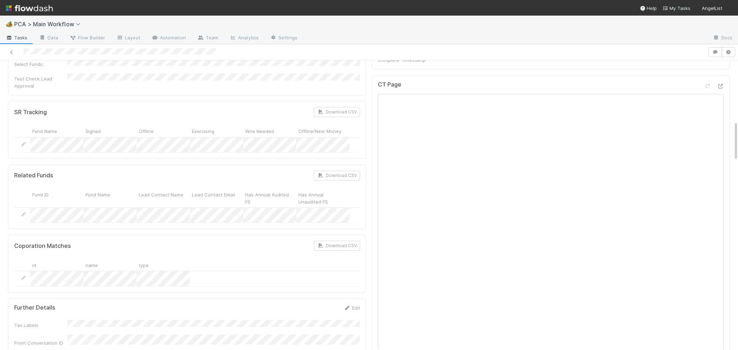
scroll to position [451, 0]
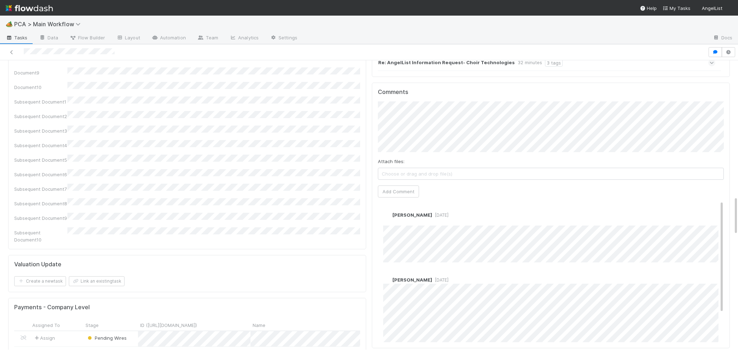
scroll to position [1001, 0]
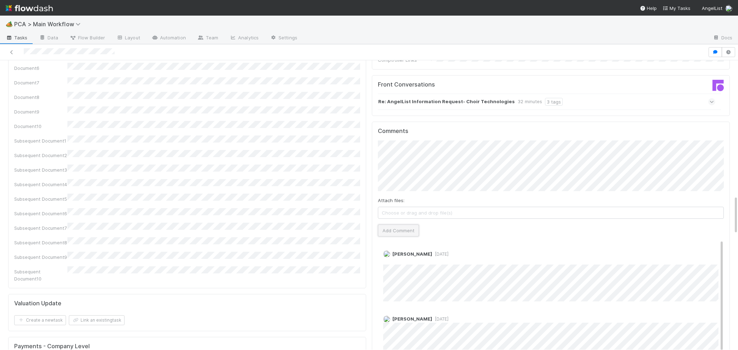
click at [393, 225] on button "Add Comment" at bounding box center [398, 231] width 41 height 12
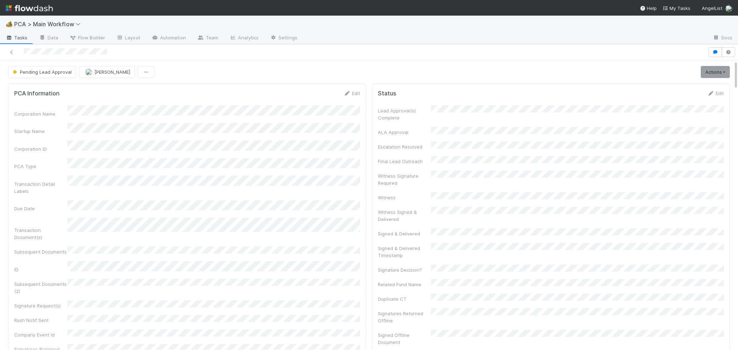
drag, startPoint x: 350, startPoint y: 89, endPoint x: 320, endPoint y: 99, distance: 31.1
click at [350, 89] on div "PCA Information Edit Corporation Name Startup Name Corporation ID PCA Type Tran…" at bounding box center [187, 254] width 358 height 340
click at [346, 90] on div "Edit" at bounding box center [352, 93] width 17 height 7
click at [346, 90] on link "Edit" at bounding box center [352, 93] width 17 height 6
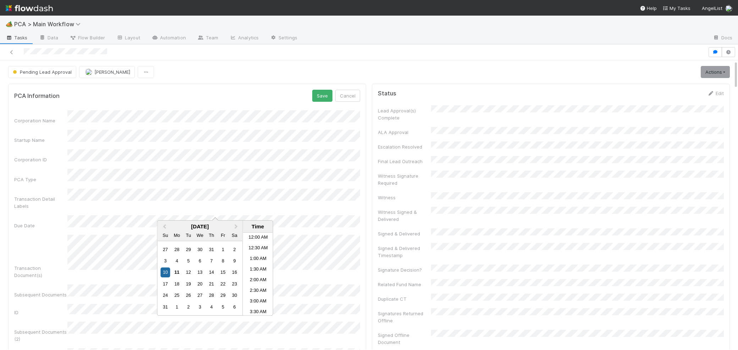
scroll to position [390, 0]
click at [173, 275] on div "11" at bounding box center [177, 273] width 10 height 10
click at [326, 98] on button "Save" at bounding box center [322, 96] width 20 height 12
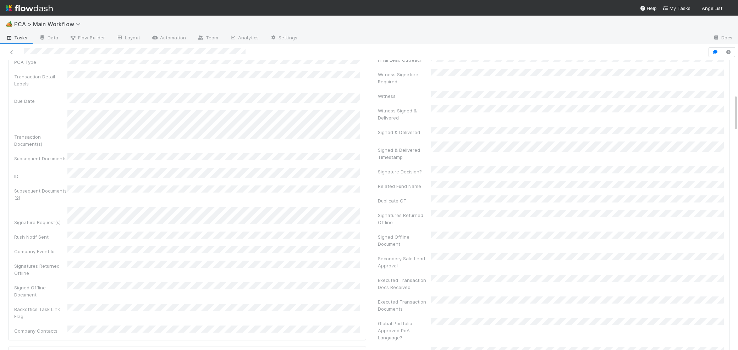
scroll to position [271, 0]
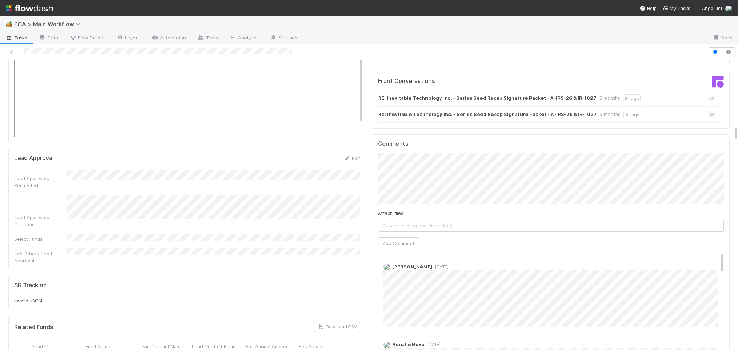
scroll to position [1239, 0]
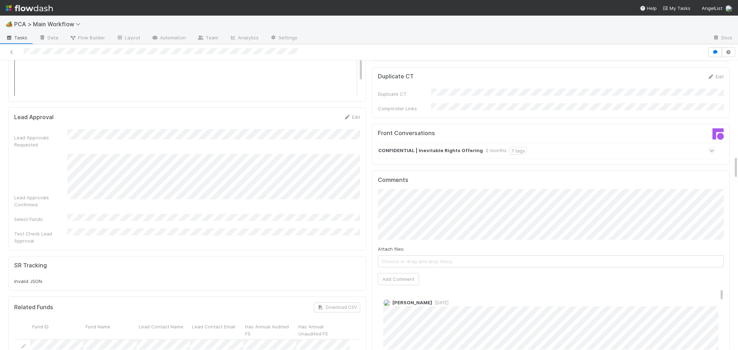
scroll to position [1187, 0]
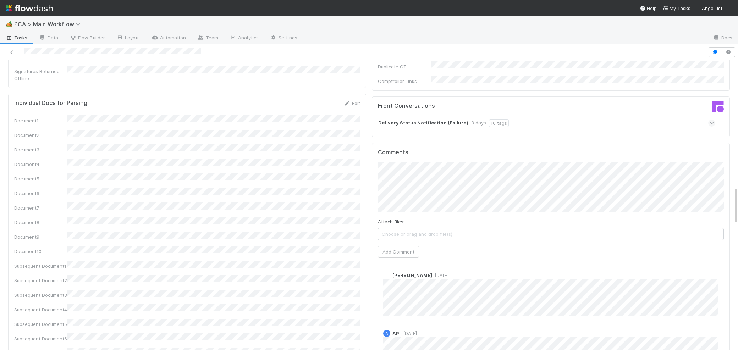
scroll to position [987, 0]
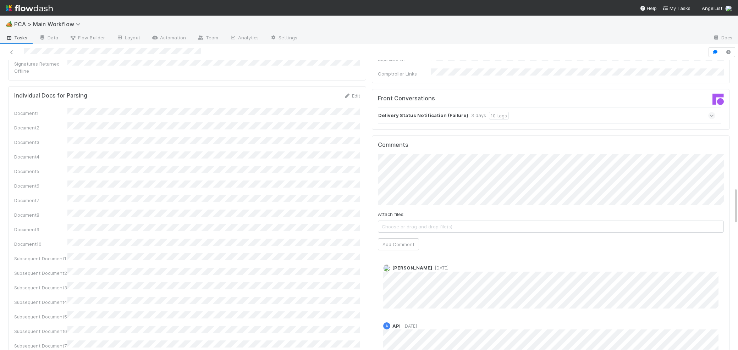
drag, startPoint x: 481, startPoint y: 210, endPoint x: 484, endPoint y: 217, distance: 7.0
click at [483, 259] on div "Zachary Conley 2 days ago" at bounding box center [551, 283] width 346 height 49
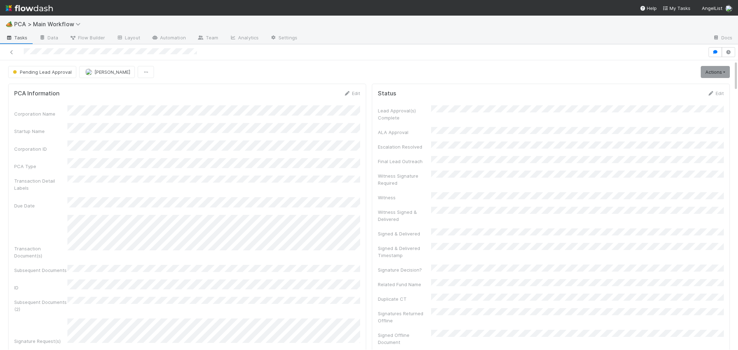
drag, startPoint x: 348, startPoint y: 91, endPoint x: 231, endPoint y: 124, distance: 121.6
click at [348, 91] on icon at bounding box center [347, 93] width 7 height 5
click at [330, 96] on button "Save" at bounding box center [322, 96] width 20 height 12
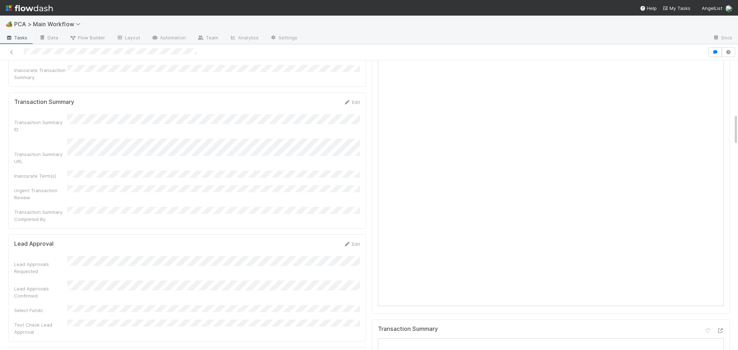
click at [260, 241] on form "Lead Approval Edit Lead Approvals Requested Lead Approvals Confirmed Select Fun…" at bounding box center [187, 288] width 346 height 95
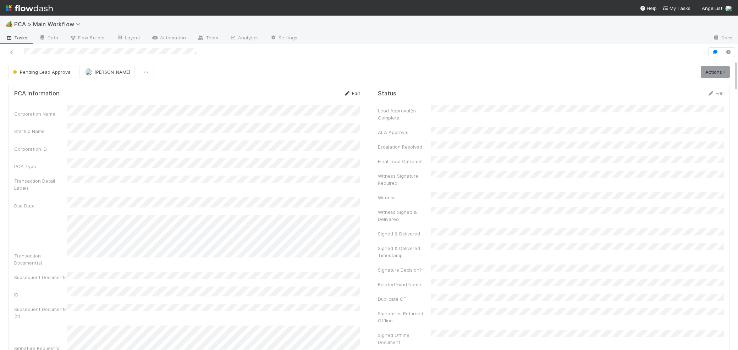
click at [347, 94] on icon at bounding box center [347, 93] width 7 height 5
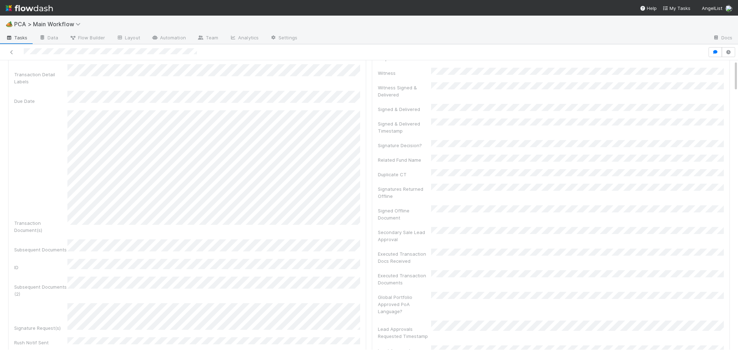
scroll to position [196, 0]
click at [365, 289] on div "PCA Information Save Cancel Corporation Name Startup Name Corporation ID PCA Ty…" at bounding box center [187, 172] width 358 height 568
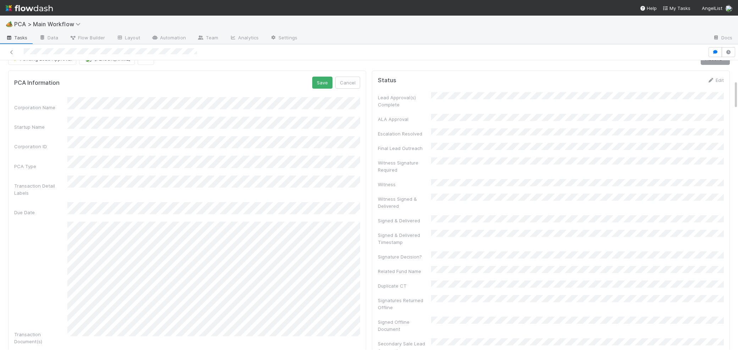
scroll to position [0, 0]
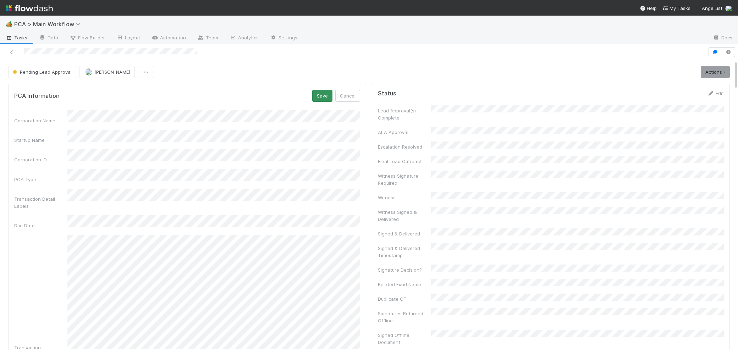
drag, startPoint x: 312, startPoint y: 91, endPoint x: 318, endPoint y: 93, distance: 6.3
click at [315, 92] on div "PCA Information Save Cancel" at bounding box center [187, 96] width 346 height 12
click at [318, 93] on button "Save" at bounding box center [322, 96] width 20 height 12
click at [349, 94] on icon at bounding box center [347, 93] width 7 height 5
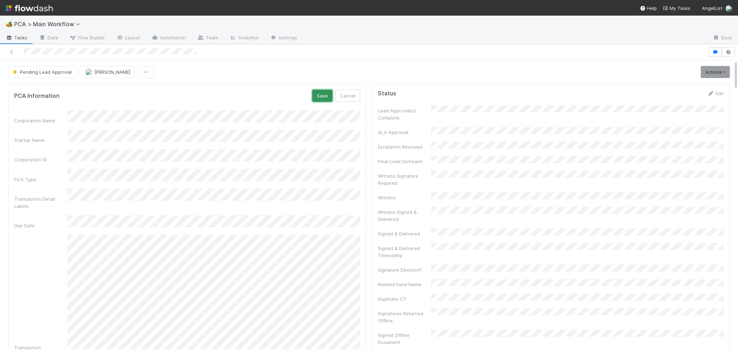
click at [321, 99] on button "Save" at bounding box center [322, 96] width 20 height 12
click at [342, 99] on form "PCA Information Edit Corporation Name Startup Name Corporation ID PCA Type Tran…" at bounding box center [187, 254] width 346 height 328
click at [346, 93] on icon at bounding box center [347, 93] width 7 height 5
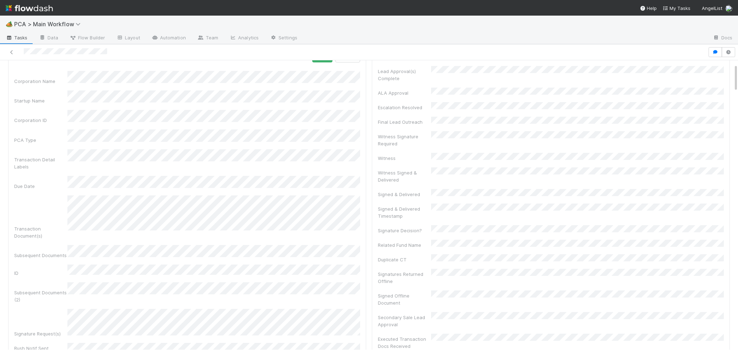
scroll to position [36, 0]
click at [324, 65] on button "Save" at bounding box center [322, 60] width 20 height 12
click at [26, 6] on img at bounding box center [29, 8] width 47 height 12
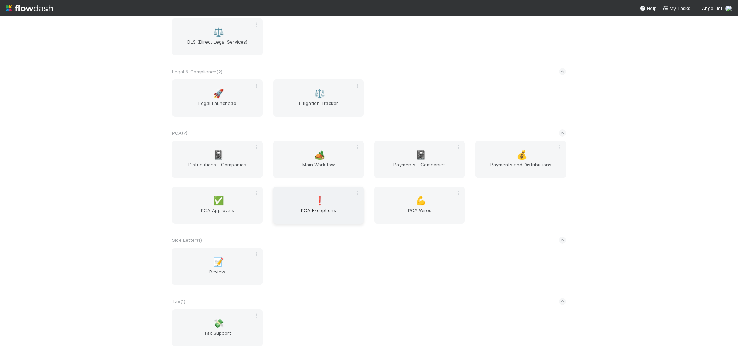
scroll to position [1096, 0]
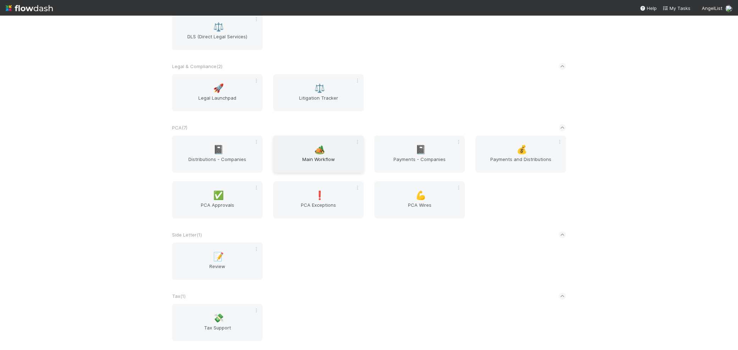
click at [319, 146] on span "🏕️" at bounding box center [319, 149] width 11 height 9
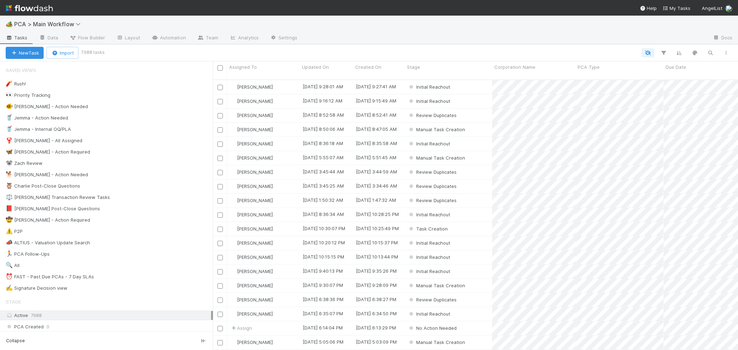
scroll to position [276, 525]
drag, startPoint x: 95, startPoint y: 175, endPoint x: 99, endPoint y: 174, distance: 4.2
click at [95, 175] on div "🐕 Charlie - Action Needed 11" at bounding box center [109, 174] width 207 height 9
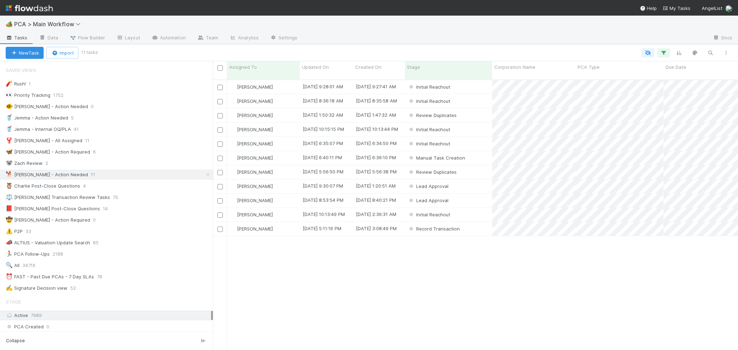
scroll to position [276, 525]
click at [324, 67] on span "Updated On" at bounding box center [315, 67] width 27 height 7
click at [331, 77] on div "Sort Oldest → Newest" at bounding box center [342, 80] width 81 height 11
click at [465, 153] on div "Lead Approval" at bounding box center [448, 158] width 87 height 14
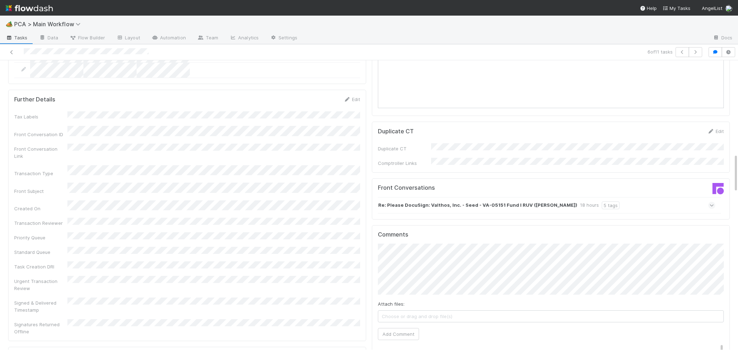
click at [484, 197] on div "Re: Please DocuSign: Valthos, Inc. - Seed - VA-05151 Fund I RUV (Joshua Cowdin)…" at bounding box center [546, 205] width 337 height 16
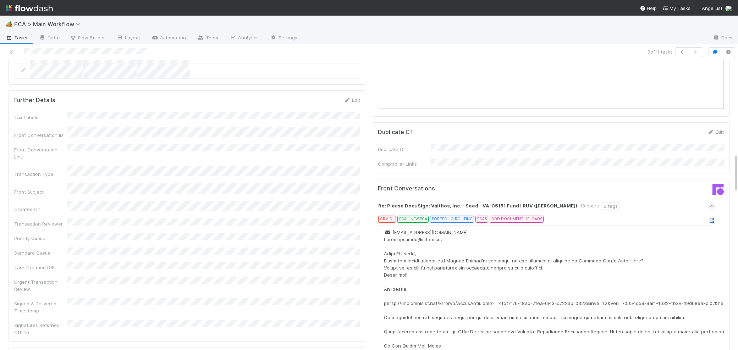
click at [713, 219] on icon at bounding box center [711, 221] width 7 height 5
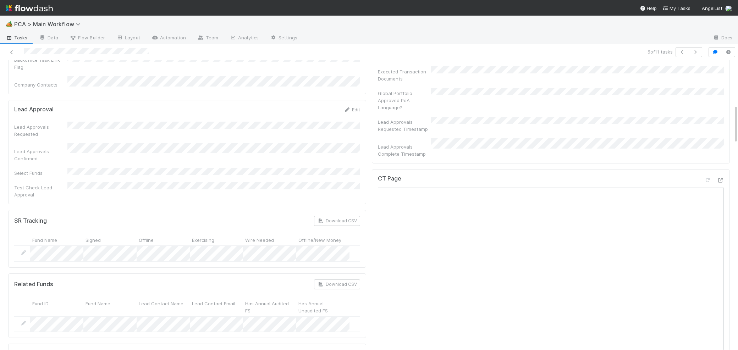
scroll to position [330, 0]
click at [721, 177] on icon at bounding box center [720, 179] width 7 height 5
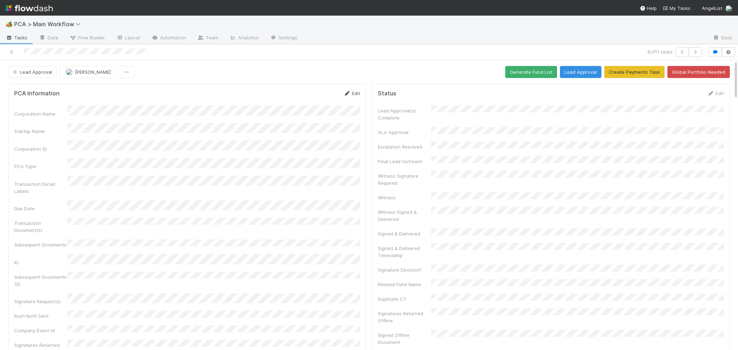
click at [349, 92] on icon at bounding box center [347, 93] width 7 height 5
click at [317, 99] on button "Save" at bounding box center [322, 96] width 20 height 12
click at [345, 95] on icon at bounding box center [347, 93] width 7 height 5
drag, startPoint x: 244, startPoint y: 85, endPoint x: 248, endPoint y: 86, distance: 4.3
click at [244, 85] on div "PCA Information Save Cancel Corporation Name Startup Name Corporation ID PCA Ty…" at bounding box center [187, 318] width 358 height 468
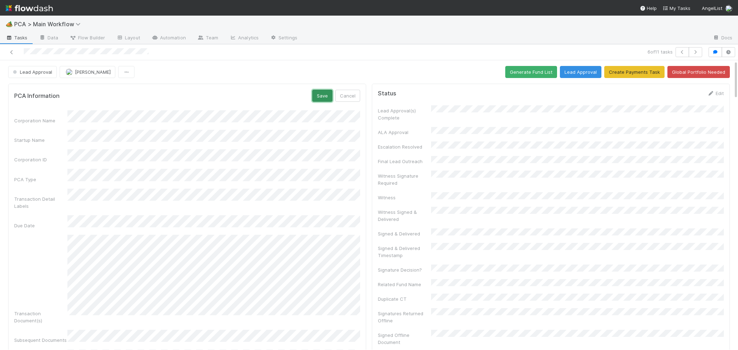
click at [330, 96] on button "Save" at bounding box center [322, 96] width 20 height 12
click at [50, 73] on span "Lead Approval" at bounding box center [31, 72] width 41 height 6
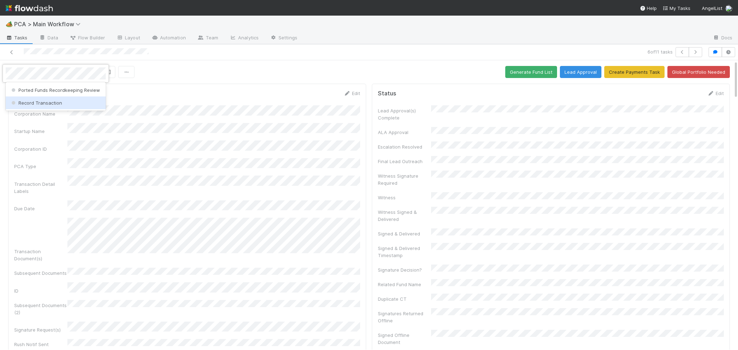
click at [65, 102] on div "Record Transaction" at bounding box center [56, 103] width 100 height 13
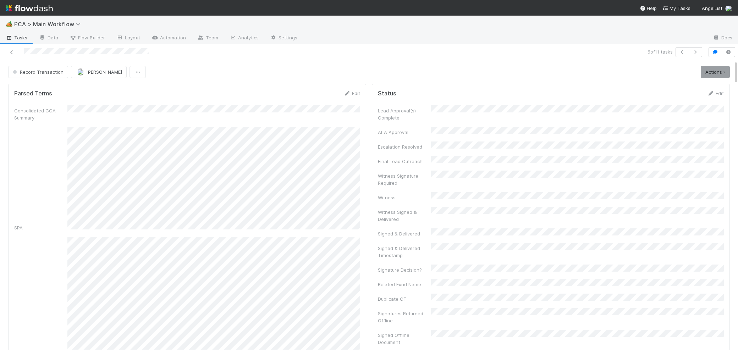
click at [26, 4] on img at bounding box center [29, 8] width 47 height 12
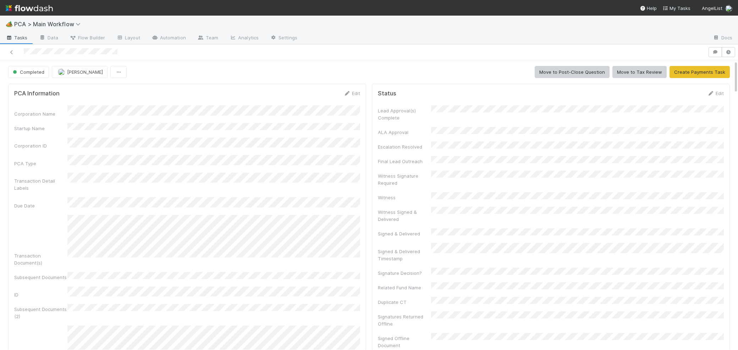
scroll to position [335, 0]
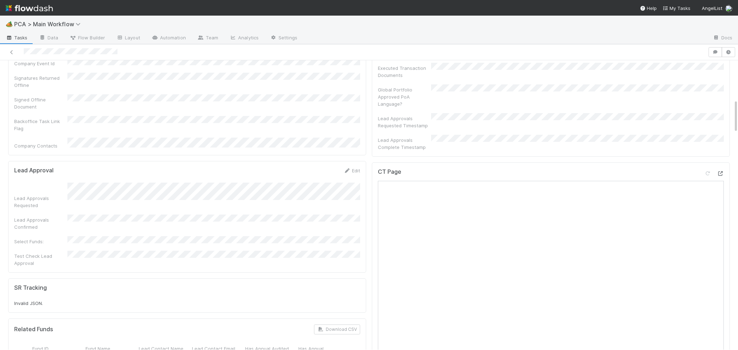
click at [721, 171] on icon at bounding box center [720, 173] width 7 height 5
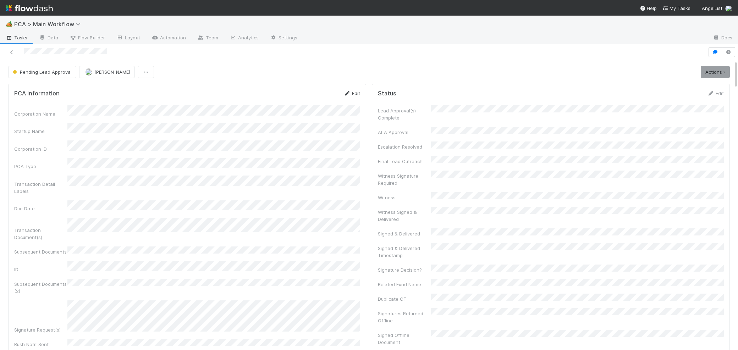
click at [349, 93] on icon at bounding box center [347, 93] width 7 height 5
click at [318, 90] on button "Save" at bounding box center [322, 96] width 20 height 12
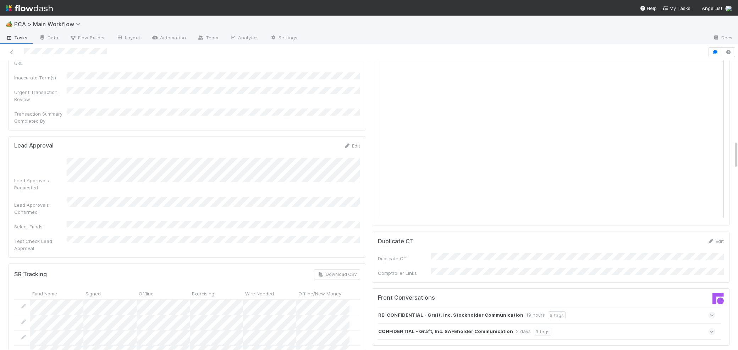
scroll to position [482, 0]
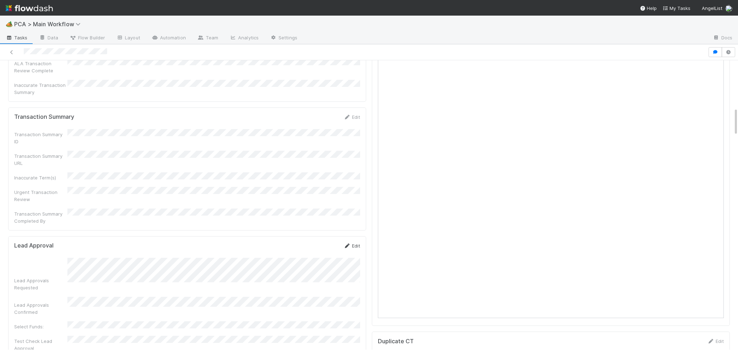
click at [349, 243] on link "Edit" at bounding box center [352, 246] width 17 height 6
click at [331, 242] on button "Save" at bounding box center [322, 248] width 20 height 12
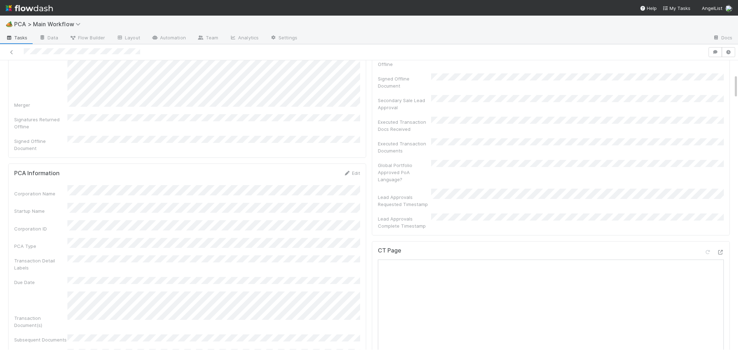
scroll to position [261, 0]
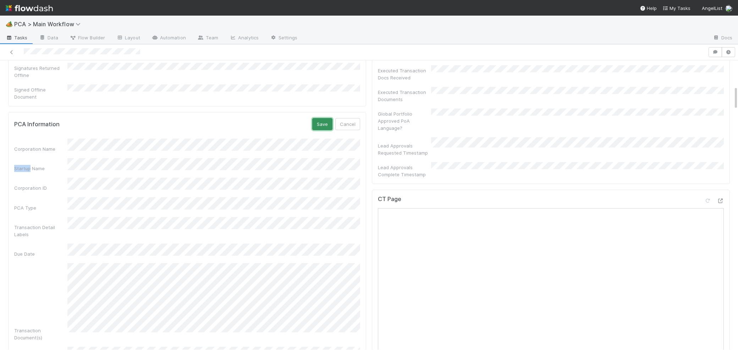
click at [323, 118] on button "Save" at bounding box center [322, 124] width 20 height 12
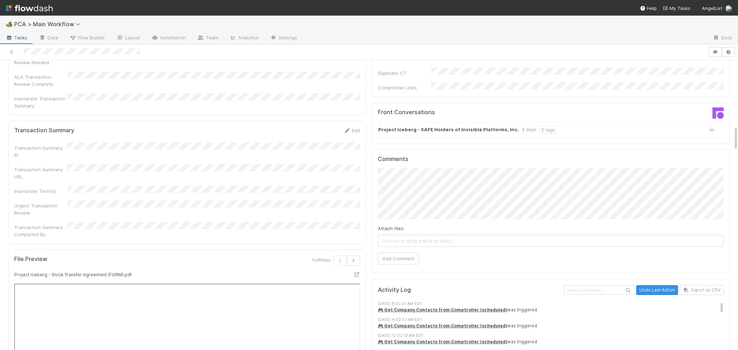
scroll to position [0, 0]
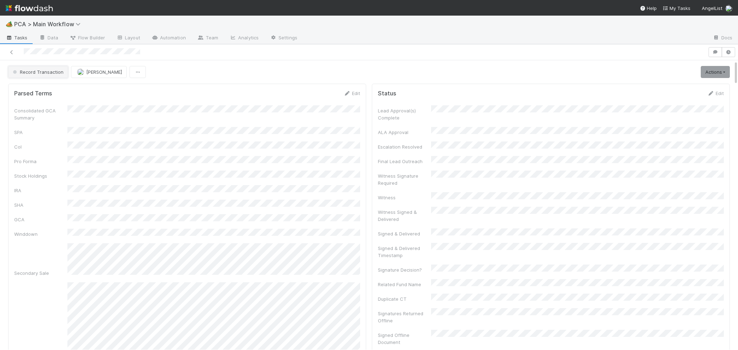
click at [49, 72] on span "Record Transaction" at bounding box center [37, 72] width 52 height 6
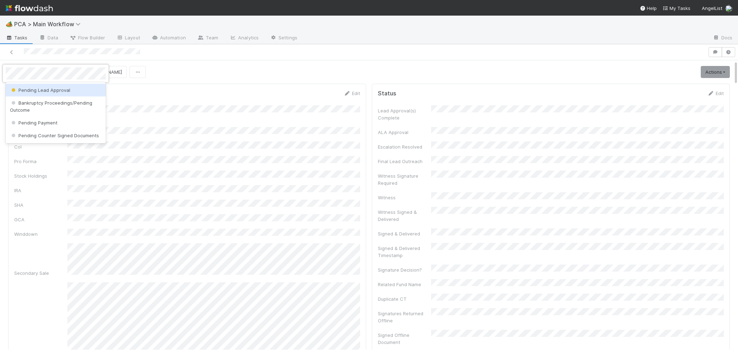
drag, startPoint x: 50, startPoint y: 87, endPoint x: 65, endPoint y: 88, distance: 15.0
click at [50, 87] on span "Pending Lead Approval" at bounding box center [40, 90] width 60 height 6
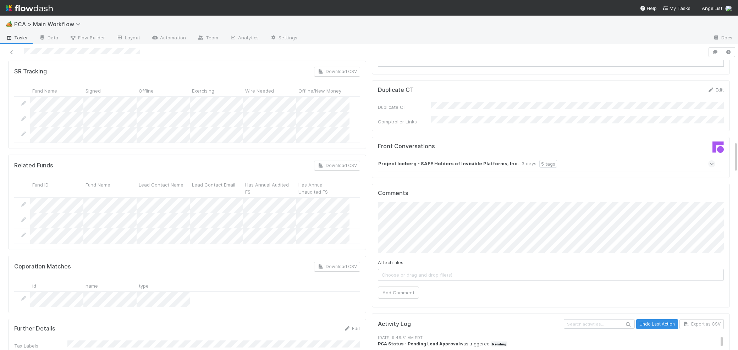
scroll to position [749, 0]
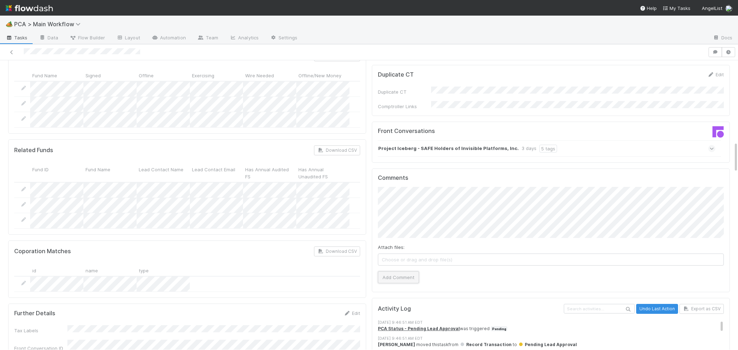
click at [403, 271] on button "Add Comment" at bounding box center [398, 277] width 41 height 12
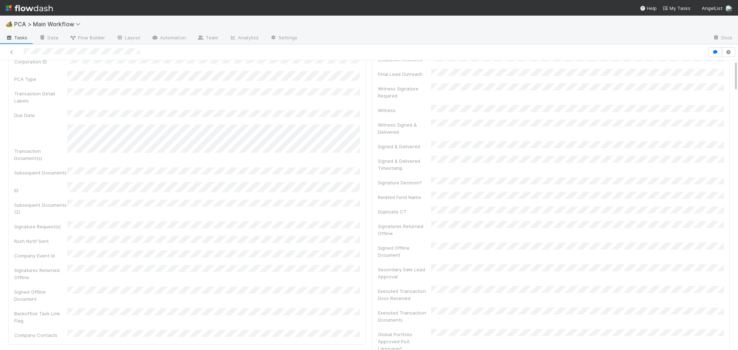
scroll to position [0, 0]
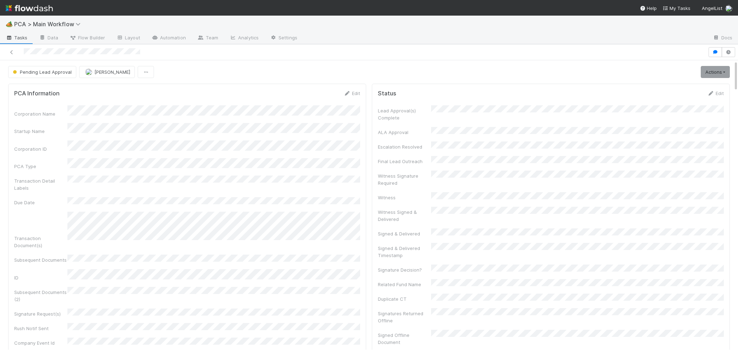
click at [356, 112] on div "Corporation Name Startup Name Corporation ID PCA Type Transaction Detail Labels…" at bounding box center [187, 265] width 346 height 320
click at [346, 92] on icon at bounding box center [347, 93] width 7 height 5
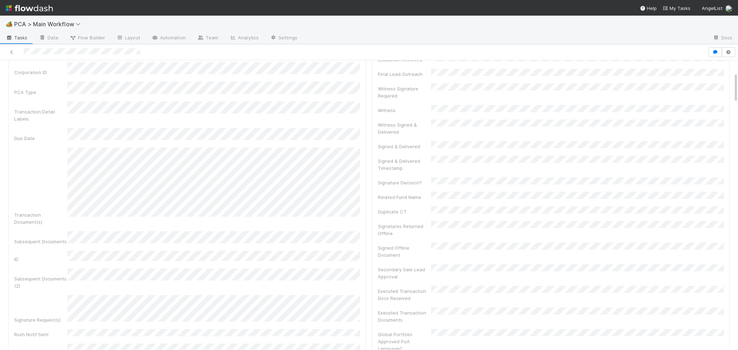
scroll to position [199, 0]
click at [145, 157] on div "Subsequent Documents (2)" at bounding box center [187, 167] width 346 height 21
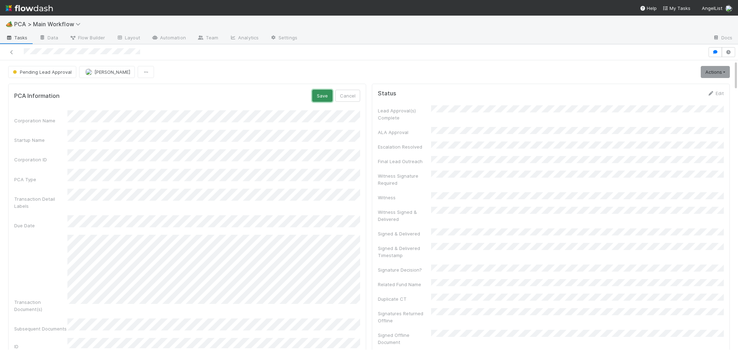
click at [322, 93] on button "Save" at bounding box center [322, 96] width 20 height 12
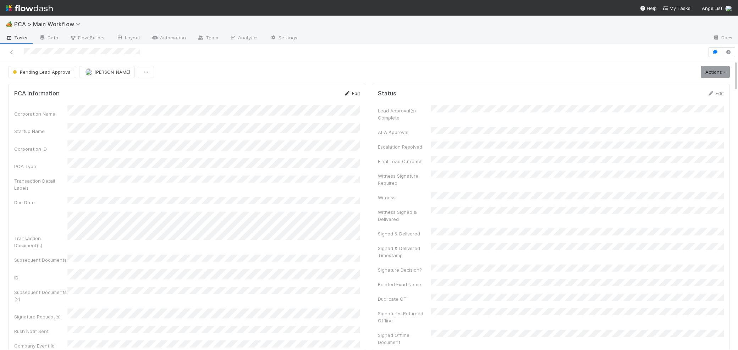
drag, startPoint x: 339, startPoint y: 101, endPoint x: 342, endPoint y: 94, distance: 7.5
click at [341, 97] on form "PCA Information Edit Corporation Name Startup Name Corporation ID PCA Type Tran…" at bounding box center [187, 259] width 346 height 339
click at [342, 94] on div "PCA Information Edit" at bounding box center [187, 93] width 346 height 7
click at [346, 96] on icon at bounding box center [347, 93] width 7 height 5
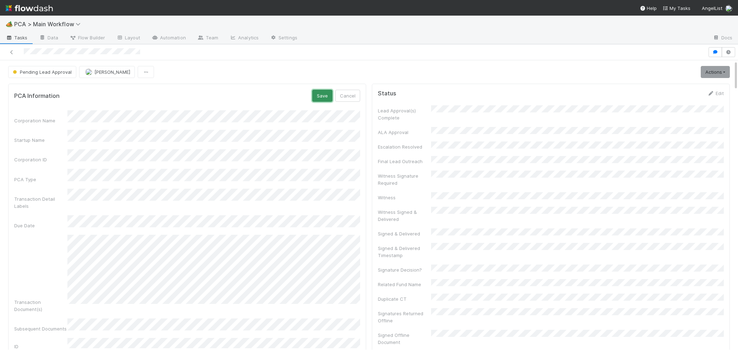
click at [327, 94] on button "Save" at bounding box center [322, 96] width 20 height 12
click at [350, 90] on div "Edit" at bounding box center [352, 93] width 17 height 7
click at [348, 96] on icon at bounding box center [347, 93] width 7 height 5
drag, startPoint x: 320, startPoint y: 91, endPoint x: 316, endPoint y: 92, distance: 4.7
click at [320, 91] on button "Save" at bounding box center [322, 96] width 20 height 12
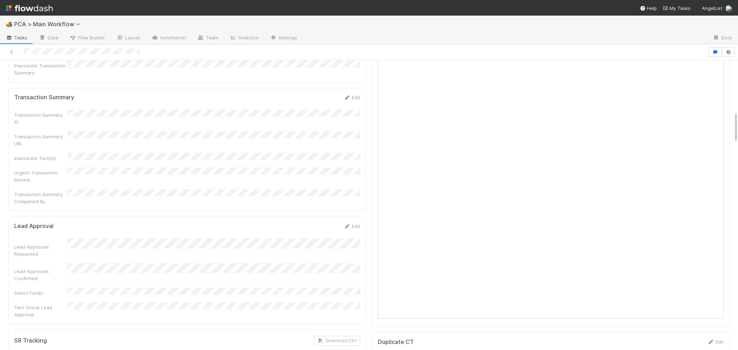
scroll to position [479, 0]
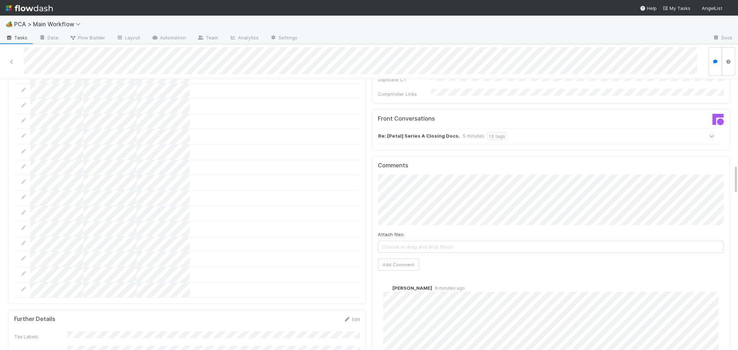
scroll to position [773, 0]
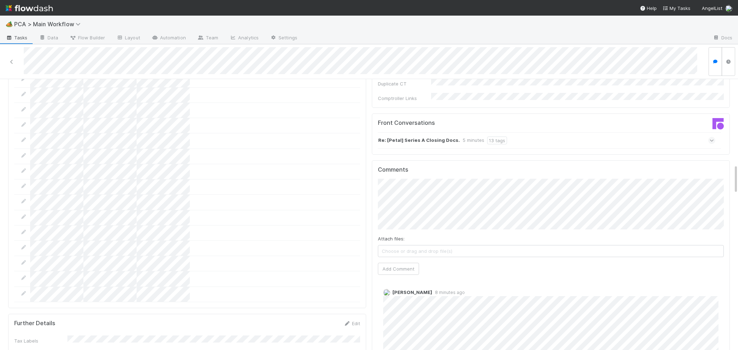
click at [421, 137] on strong "Re: [Petal] Series A Closing Docs." at bounding box center [419, 141] width 82 height 8
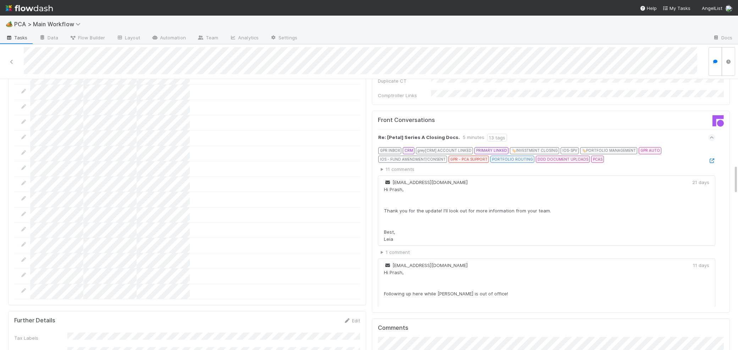
scroll to position [774, 0]
click at [712, 161] on icon at bounding box center [711, 163] width 7 height 5
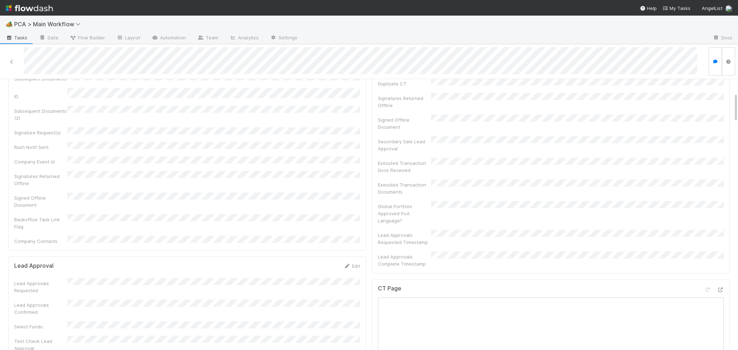
scroll to position [0, 0]
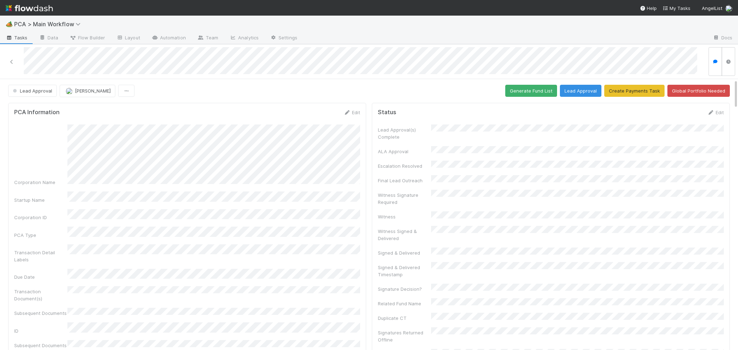
click at [348, 109] on div "Edit" at bounding box center [352, 112] width 17 height 7
click at [351, 111] on link "Edit" at bounding box center [352, 113] width 17 height 6
click at [318, 111] on button "Save" at bounding box center [322, 115] width 20 height 12
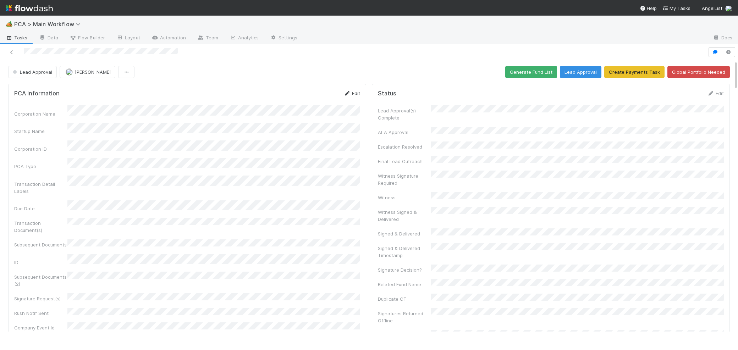
click at [348, 92] on icon at bounding box center [347, 93] width 7 height 5
click at [320, 90] on button "Save" at bounding box center [322, 96] width 20 height 12
click at [345, 88] on div "PCA Information Edit Corporation Name Startup Name Corporation ID PCA Type Tran…" at bounding box center [187, 261] width 358 height 354
click at [345, 94] on icon at bounding box center [347, 93] width 7 height 5
click at [325, 99] on button "Save" at bounding box center [322, 96] width 20 height 12
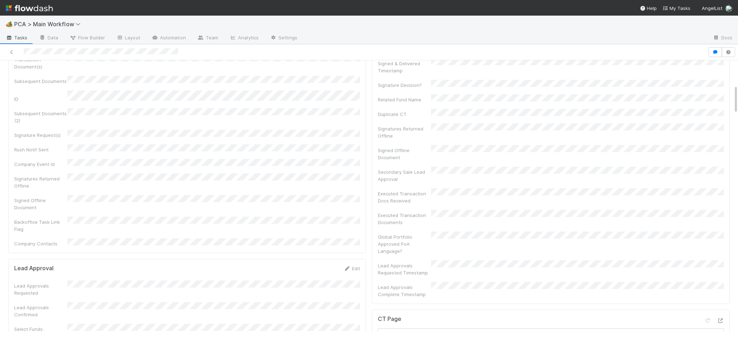
scroll to position [227, 0]
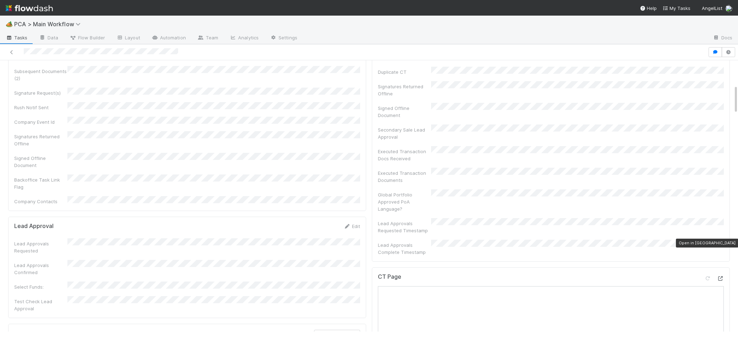
click at [721, 276] on icon at bounding box center [720, 278] width 7 height 5
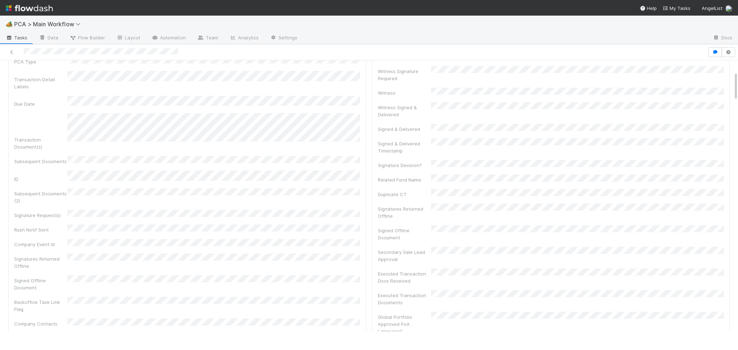
scroll to position [0, 0]
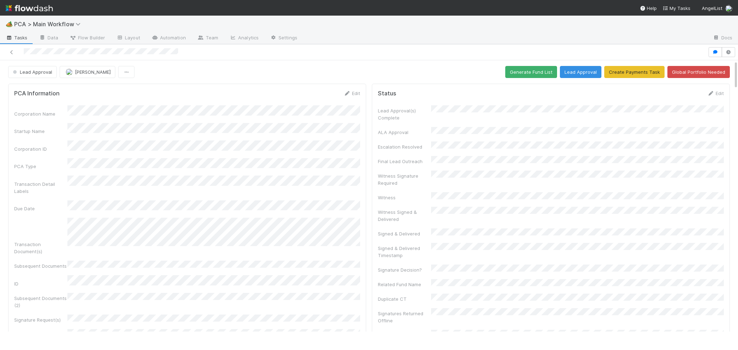
drag, startPoint x: 697, startPoint y: 100, endPoint x: 706, endPoint y: 98, distance: 9.3
click at [700, 99] on form "Status Edit Lead Approval(s) Complete ALA Approval Escalation Resolved Final Le…" at bounding box center [551, 286] width 346 height 393
click at [708, 94] on icon at bounding box center [710, 93] width 7 height 5
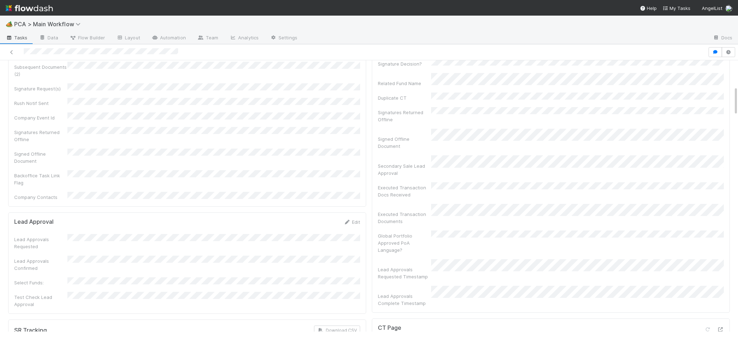
scroll to position [243, 0]
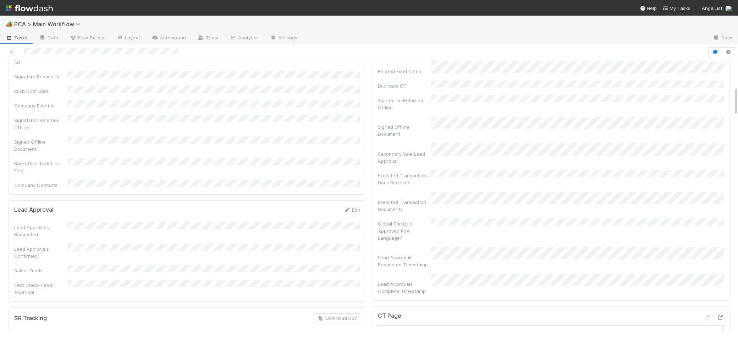
drag, startPoint x: 347, startPoint y: 171, endPoint x: 131, endPoint y: 219, distance: 222.0
click at [347, 208] on icon at bounding box center [347, 210] width 7 height 5
click at [325, 207] on button "Save" at bounding box center [322, 213] width 20 height 12
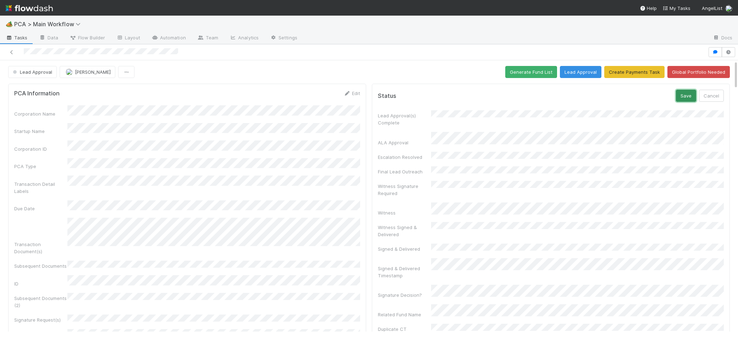
click at [689, 95] on button "Save" at bounding box center [686, 96] width 20 height 12
click at [42, 75] on span "Lead Approval" at bounding box center [31, 72] width 41 height 6
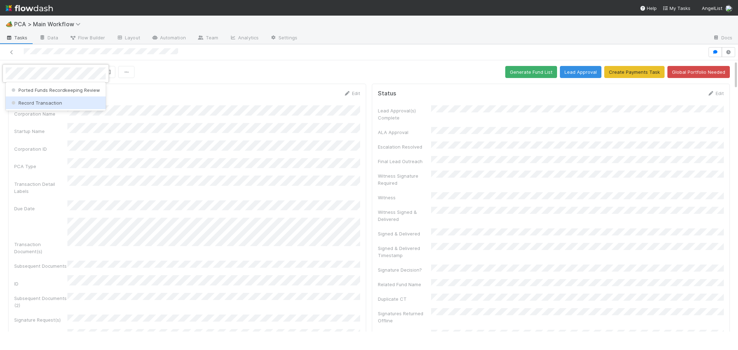
drag, startPoint x: 40, startPoint y: 104, endPoint x: 291, endPoint y: 135, distance: 252.5
click at [40, 104] on span "Record Transaction" at bounding box center [36, 103] width 52 height 6
